Goal: Find specific page/section: Find specific page/section

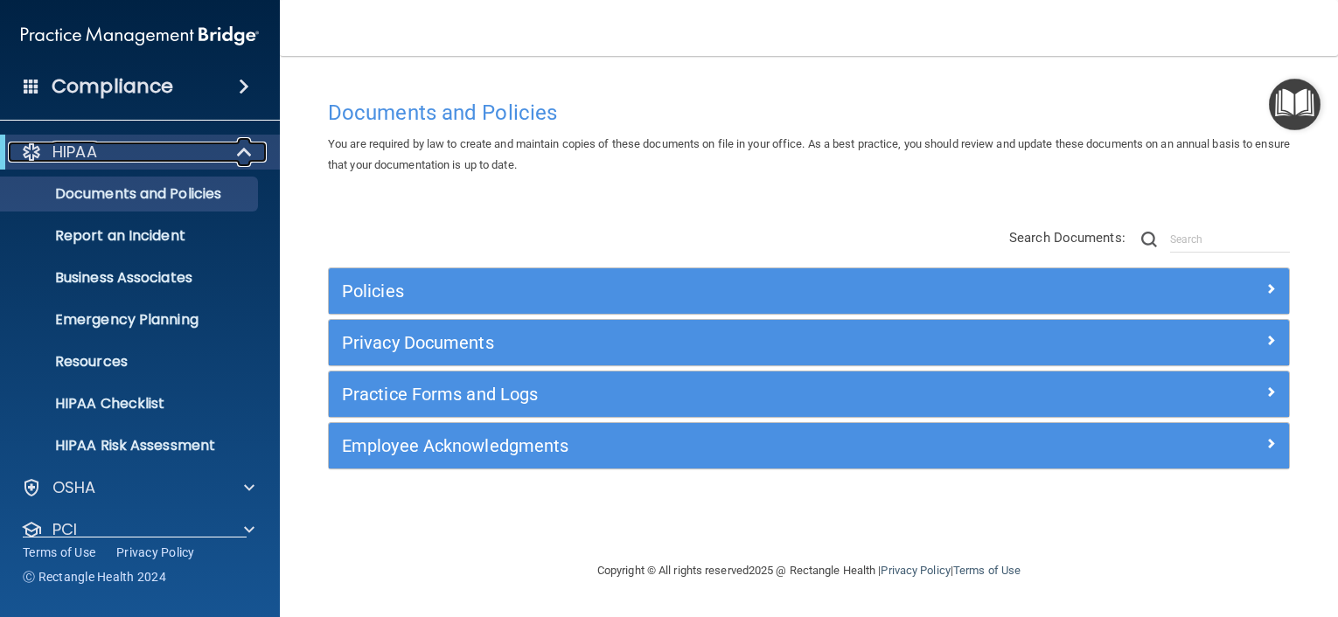
click at [247, 152] on span at bounding box center [246, 152] width 15 height 21
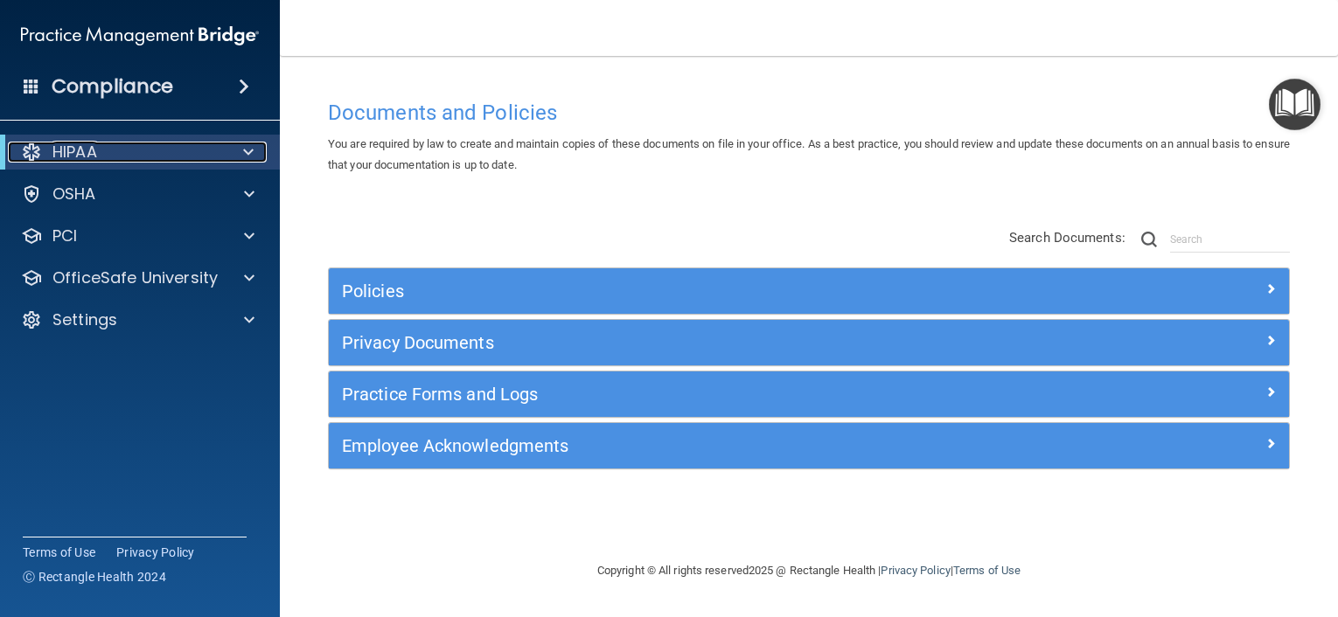
click at [249, 144] on span at bounding box center [248, 152] width 10 height 21
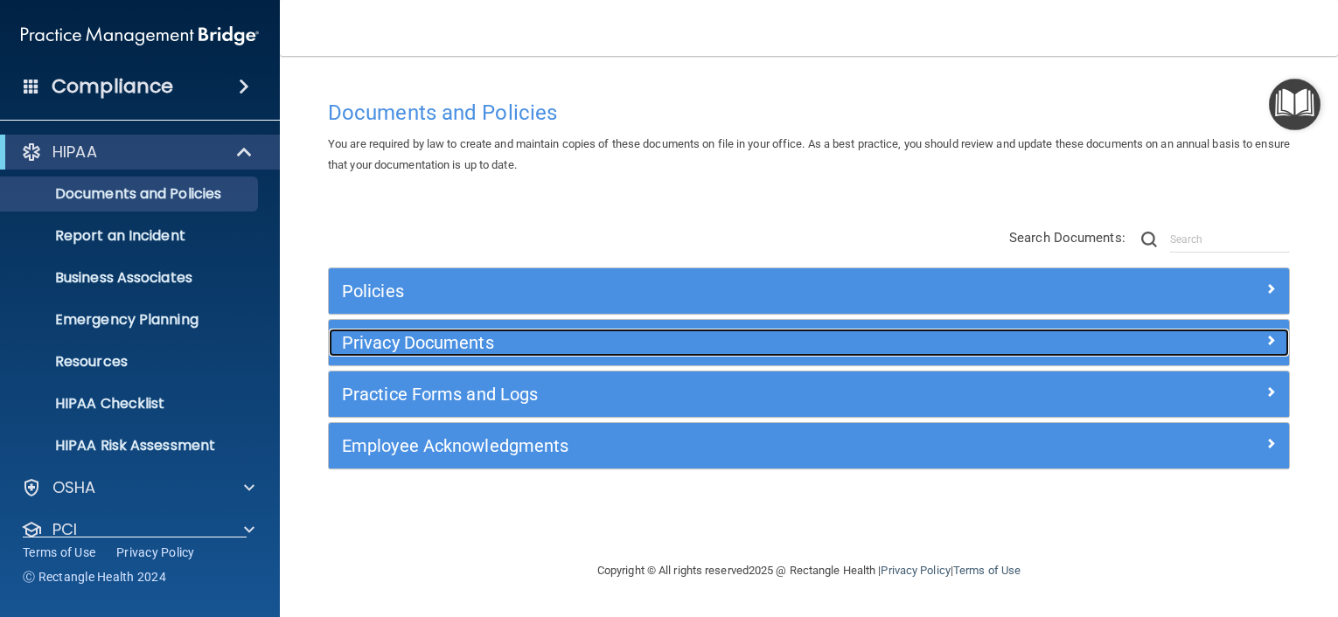
click at [468, 341] on h5 "Privacy Documents" at bounding box center [689, 342] width 694 height 19
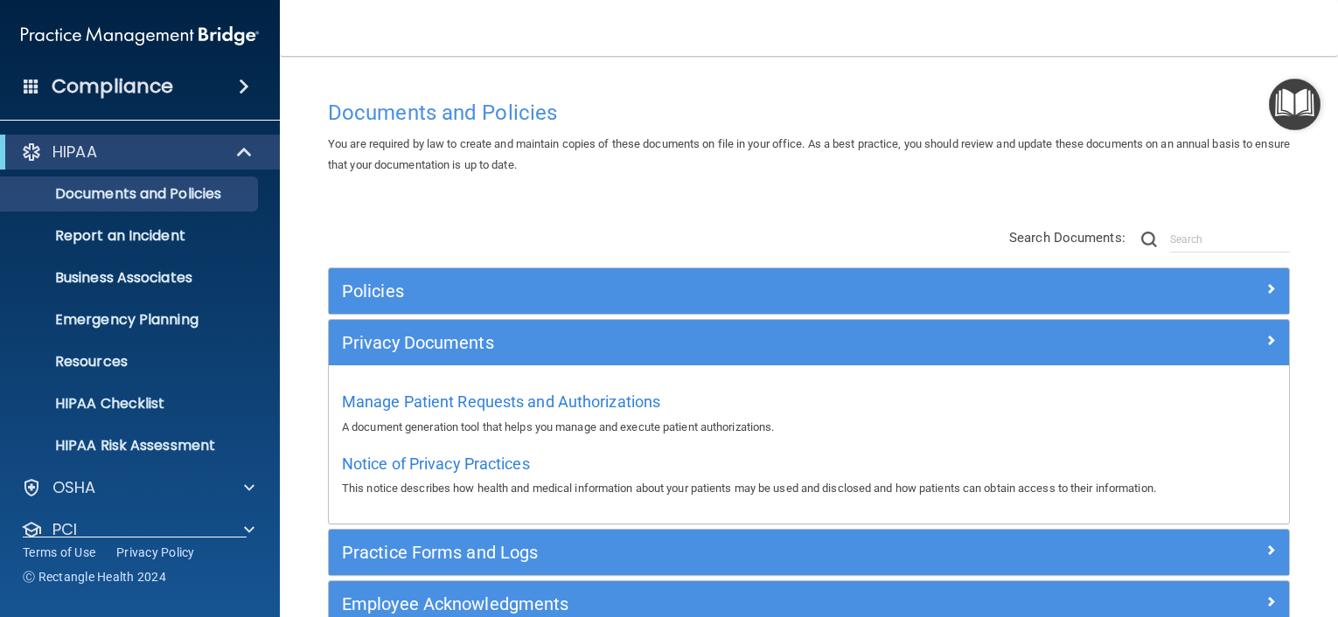
click at [910, 85] on div "Documents and Policies You are required by law to create and maintain copies of…" at bounding box center [809, 360] width 988 height 575
click at [904, 95] on div "Documents and Policies" at bounding box center [809, 112] width 988 height 43
click at [915, 84] on div "Documents and Policies You are required by law to create and maintain copies of…" at bounding box center [809, 360] width 988 height 575
click at [893, 88] on div "Documents and Policies You are required by law to create and maintain copies of…" at bounding box center [809, 360] width 988 height 575
click at [129, 490] on div "OSHA" at bounding box center [116, 487] width 217 height 21
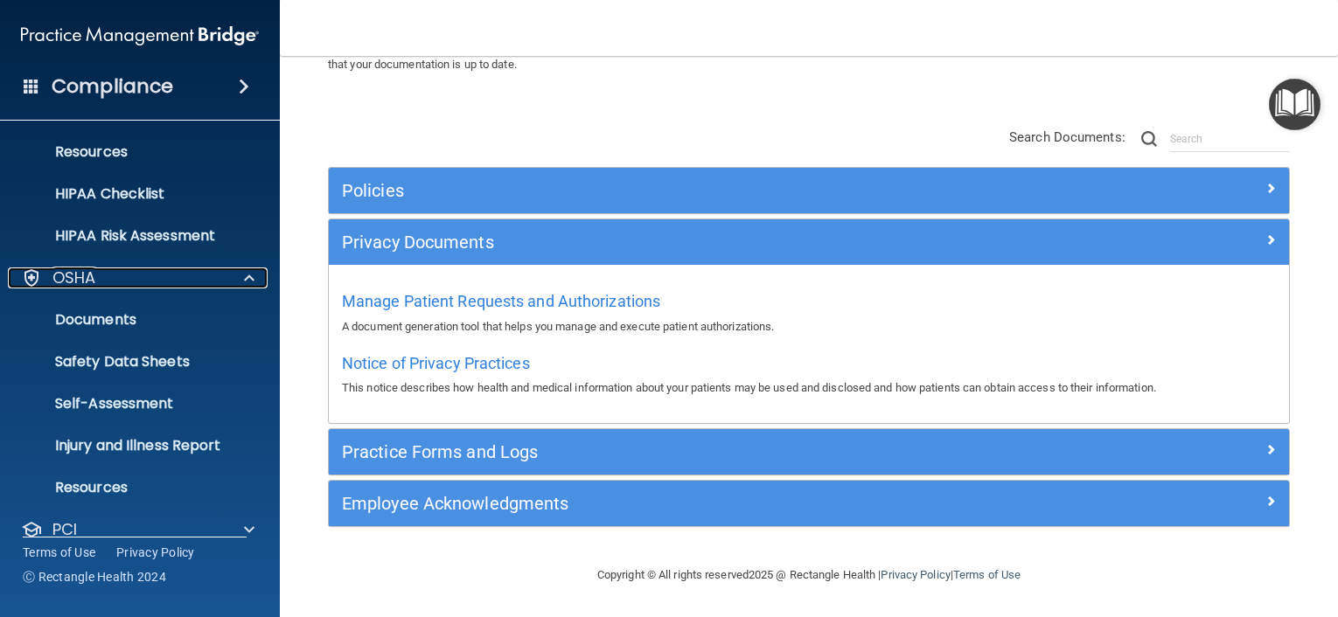
scroll to position [262, 0]
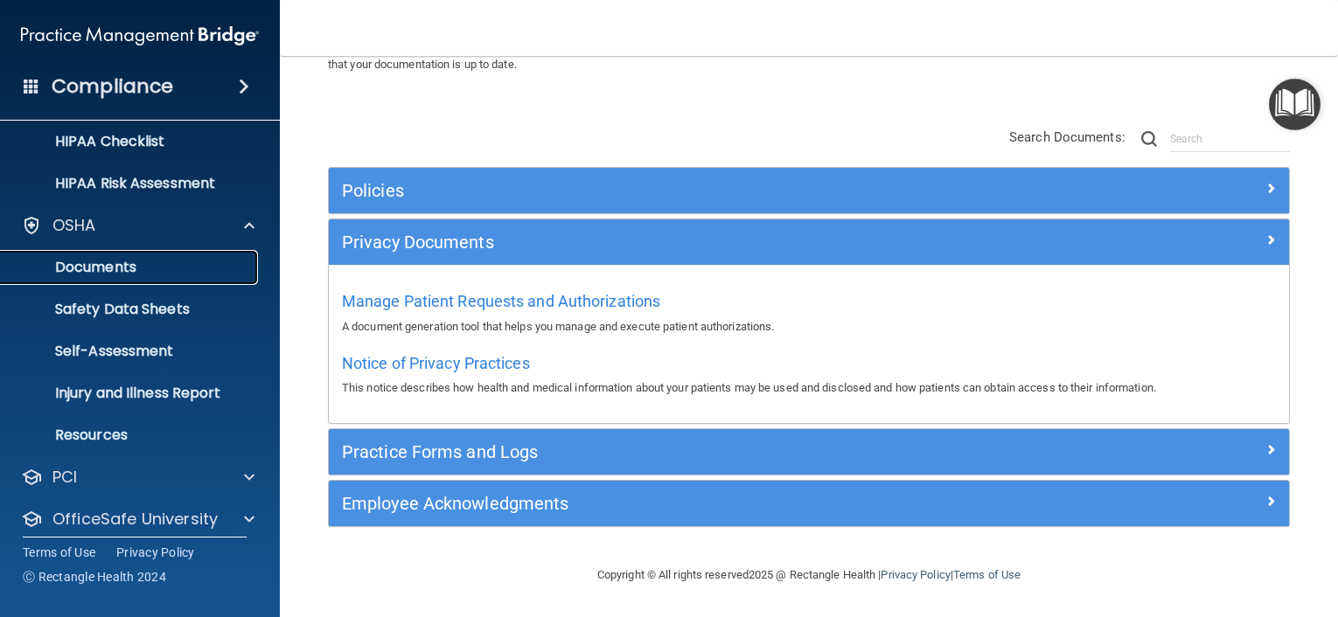
click at [122, 262] on p "Documents" at bounding box center [130, 267] width 239 height 17
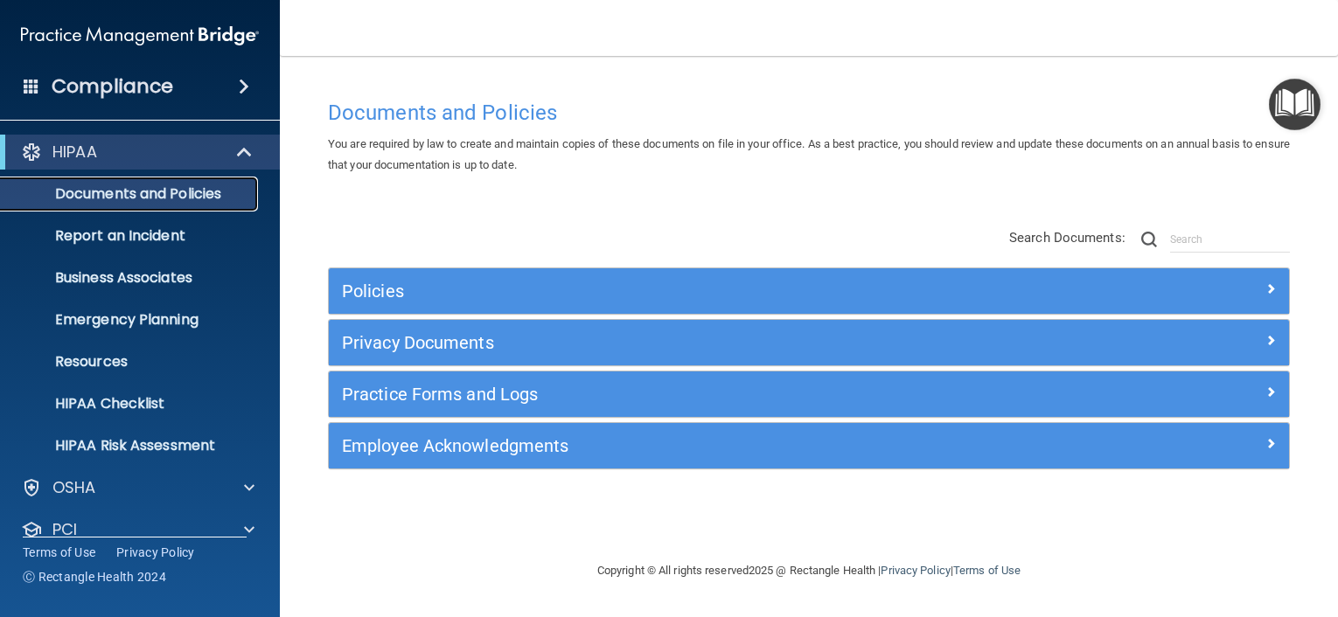
click at [182, 195] on p "Documents and Policies" at bounding box center [130, 193] width 239 height 17
click at [240, 85] on span at bounding box center [244, 86] width 10 height 21
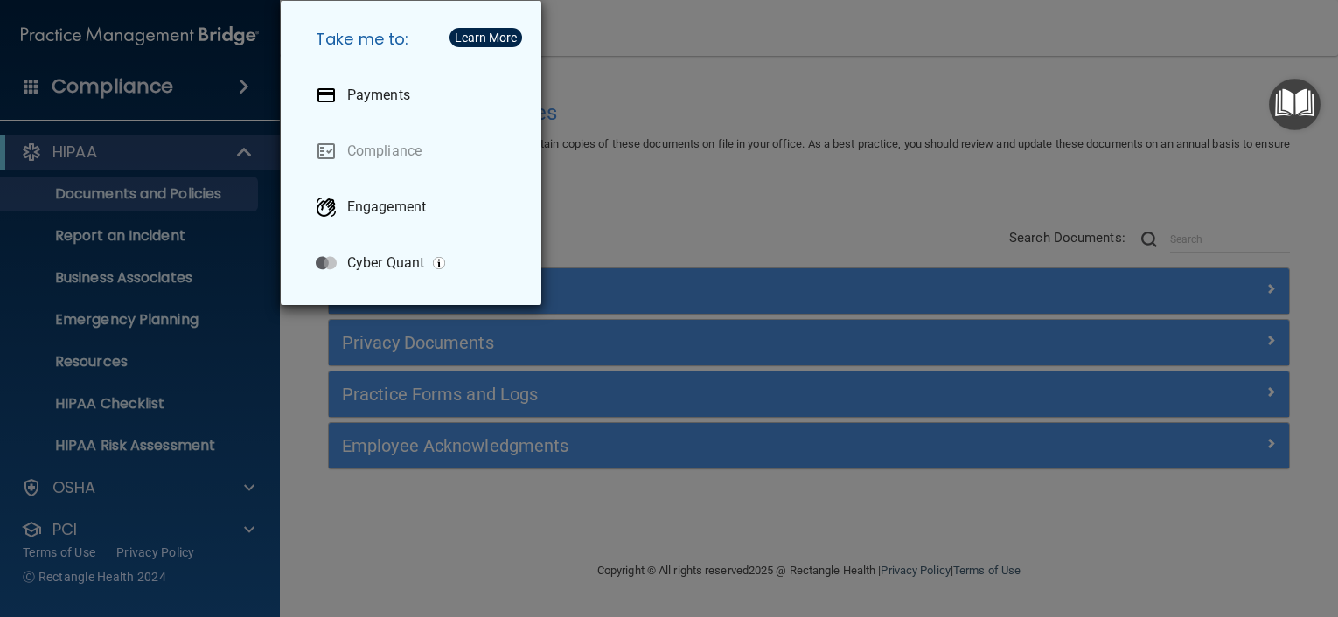
click at [296, 399] on div "Take me to: Payments Compliance Engagement Cyber Quant" at bounding box center [669, 308] width 1338 height 617
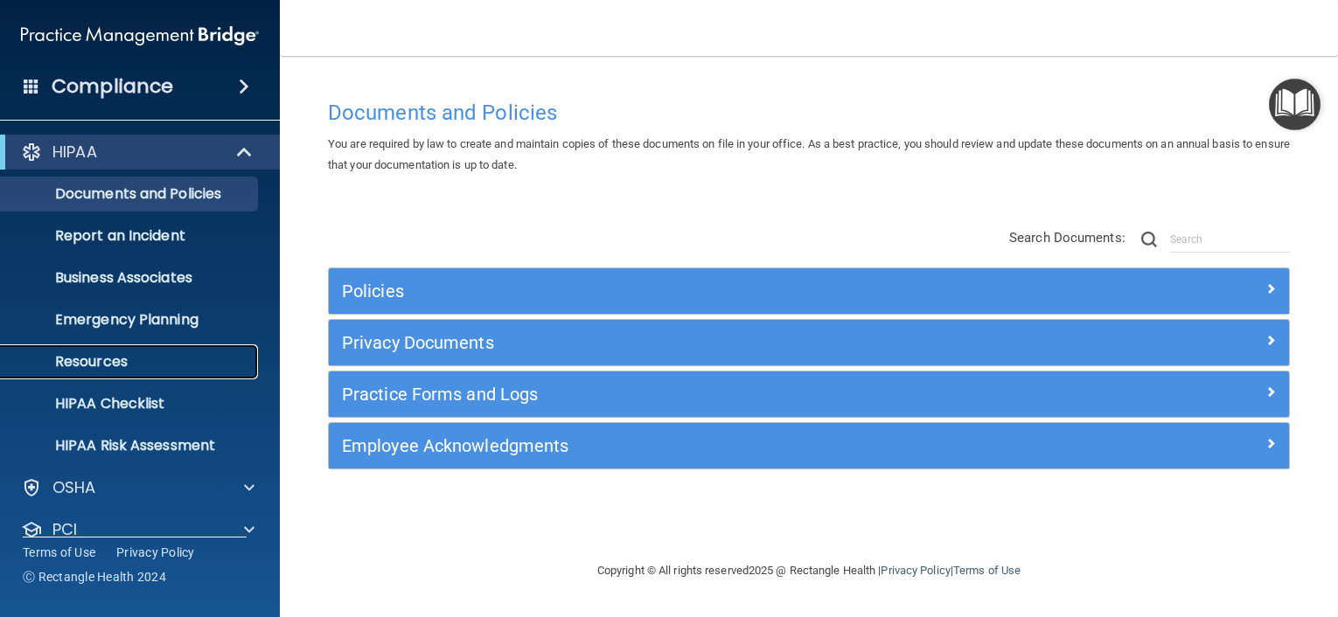
drag, startPoint x: 112, startPoint y: 359, endPoint x: 150, endPoint y: 360, distance: 37.6
click at [112, 360] on p "Resources" at bounding box center [130, 361] width 239 height 17
